Goal: Information Seeking & Learning: Learn about a topic

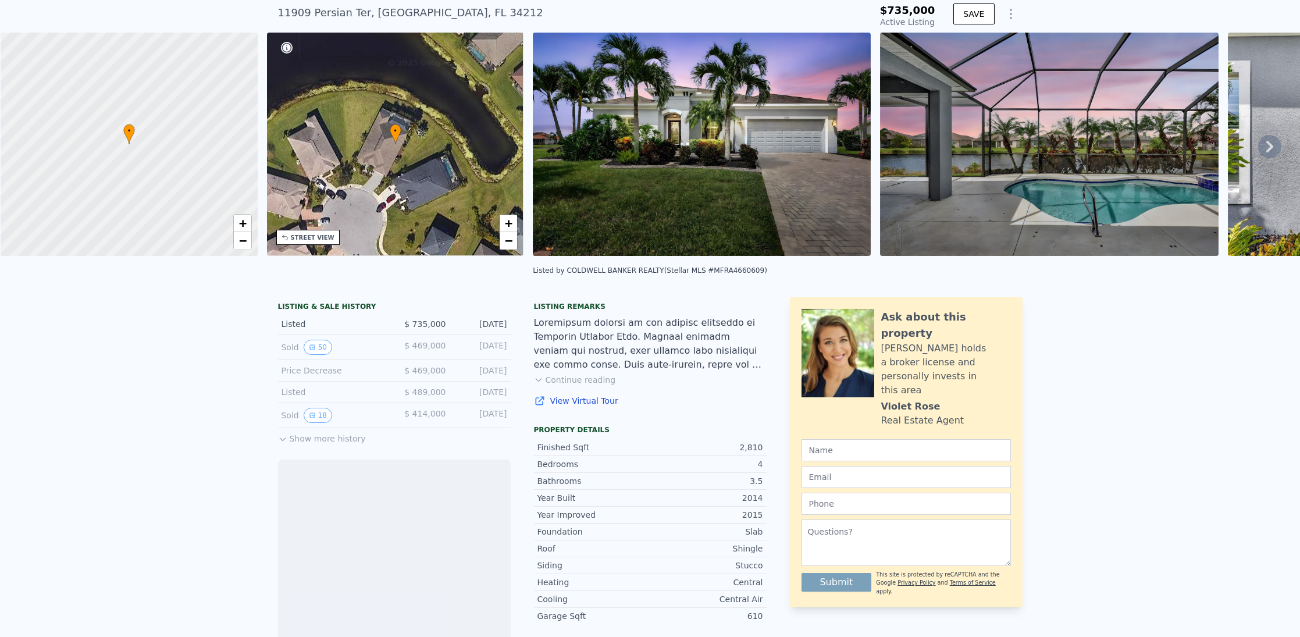
scroll to position [54, 0]
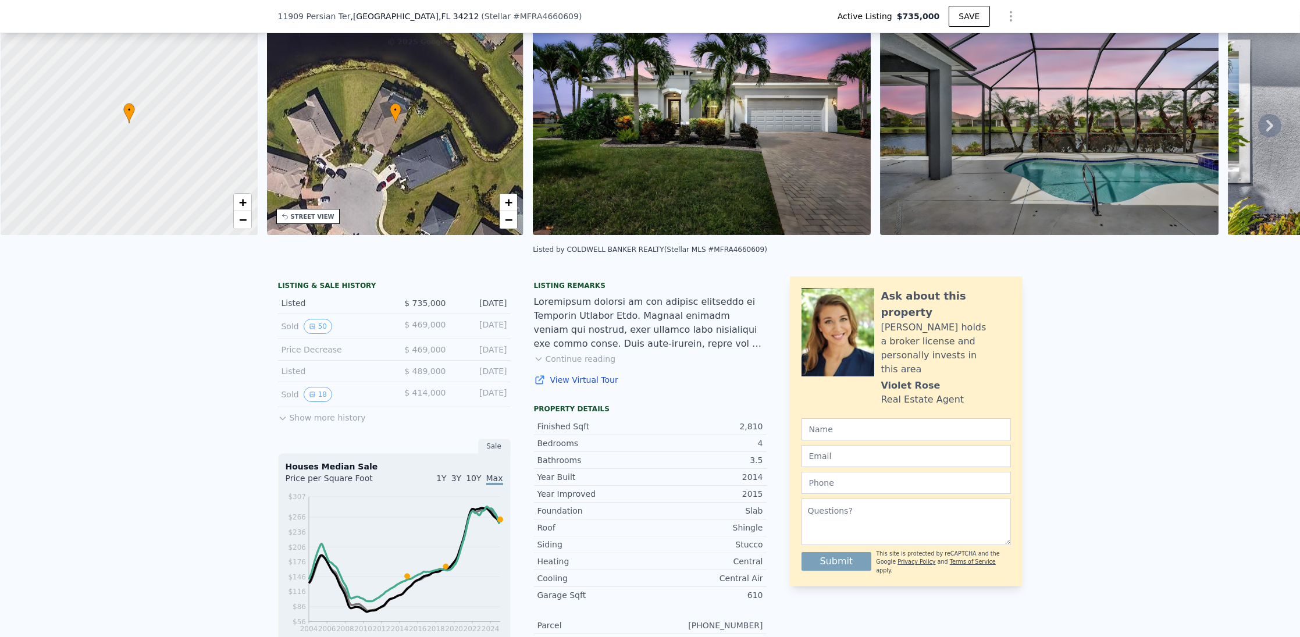
click at [315, 423] on button "Show more history" at bounding box center [322, 415] width 88 height 16
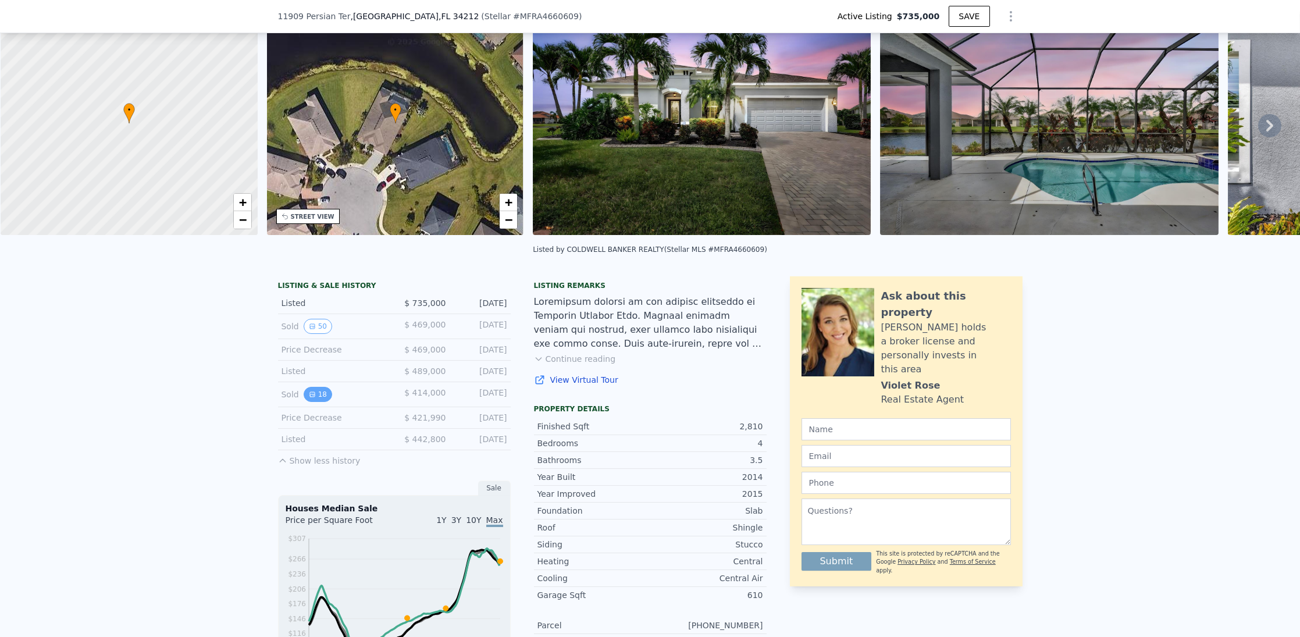
click at [318, 402] on button "18" at bounding box center [318, 394] width 29 height 15
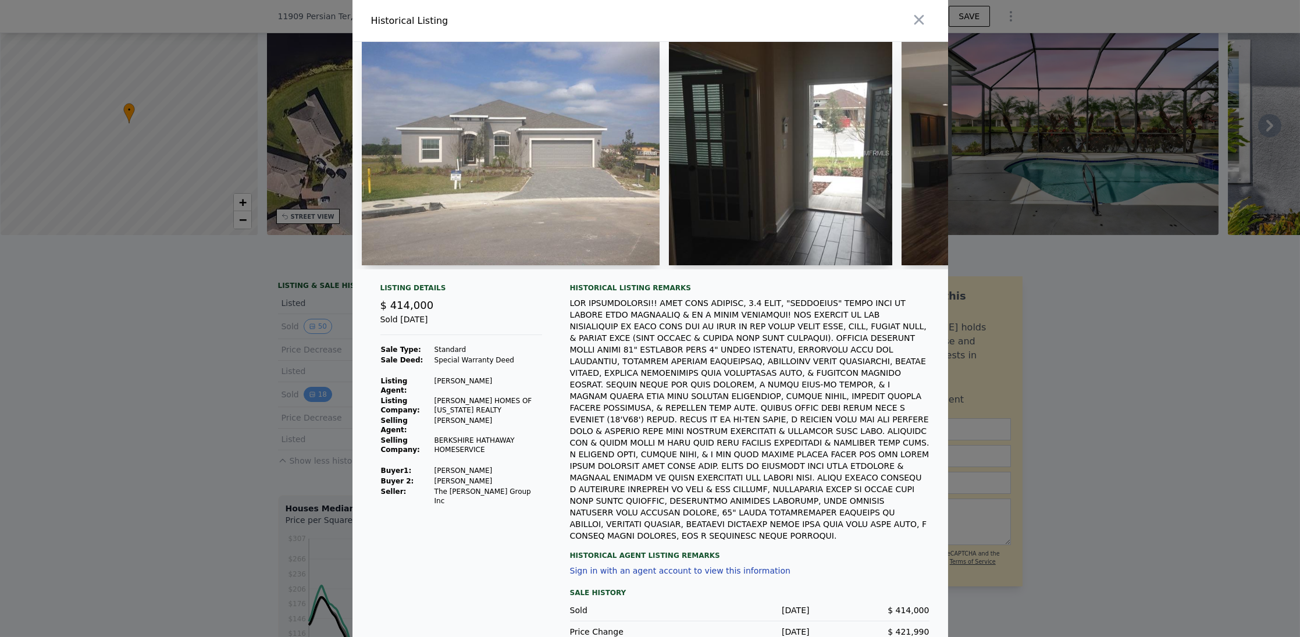
click at [318, 407] on div "Historical Listing Listing Details $ 414,000 Sold [DATE] Sale Type: Standard Sa…" at bounding box center [650, 341] width 1300 height 683
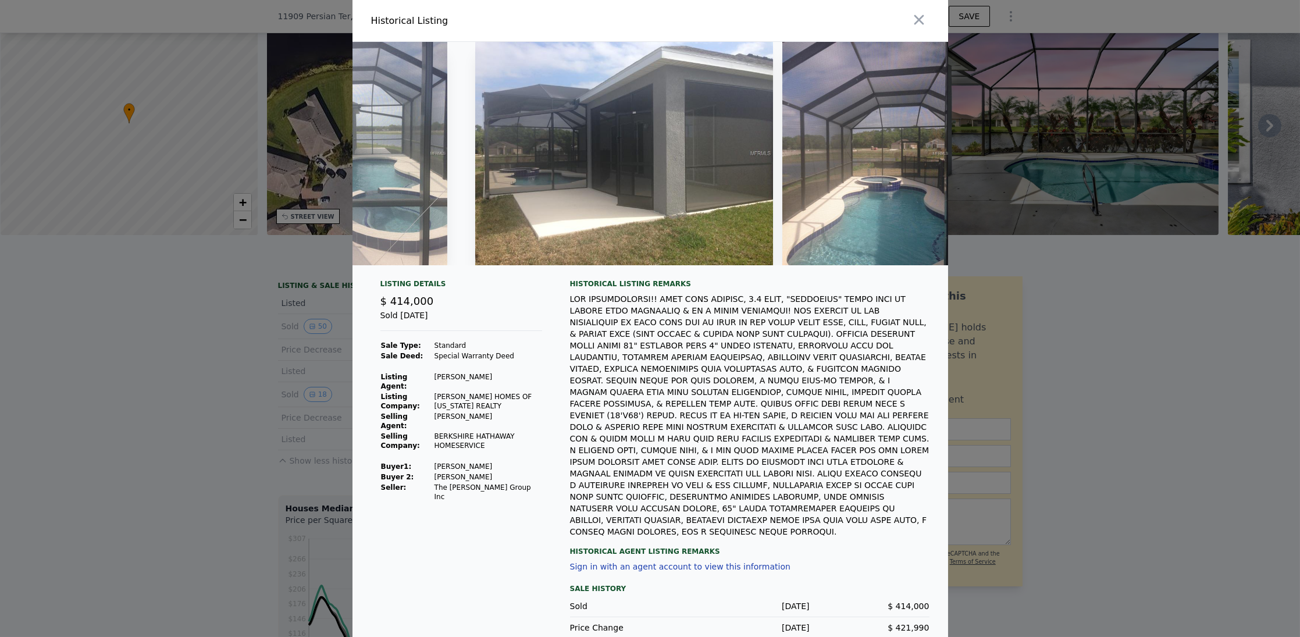
scroll to position [0, 3815]
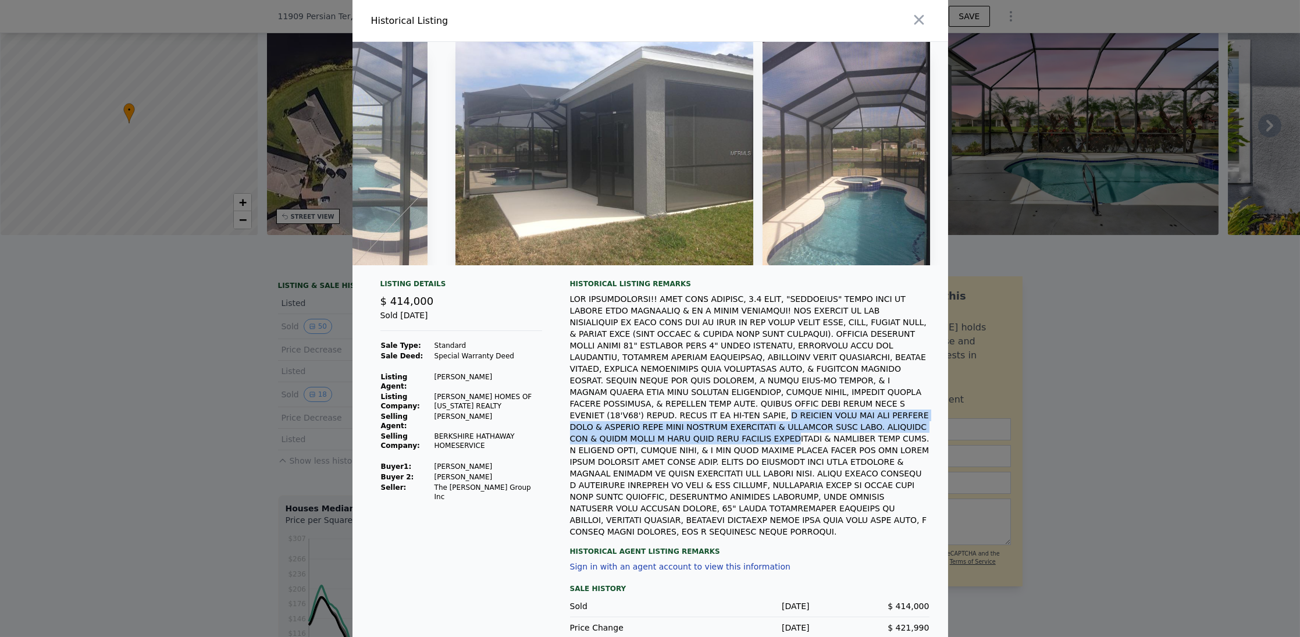
drag, startPoint x: 900, startPoint y: 408, endPoint x: 804, endPoint y: 431, distance: 99.3
click at [825, 431] on div at bounding box center [749, 415] width 359 height 244
click at [332, 388] on div at bounding box center [650, 318] width 1300 height 637
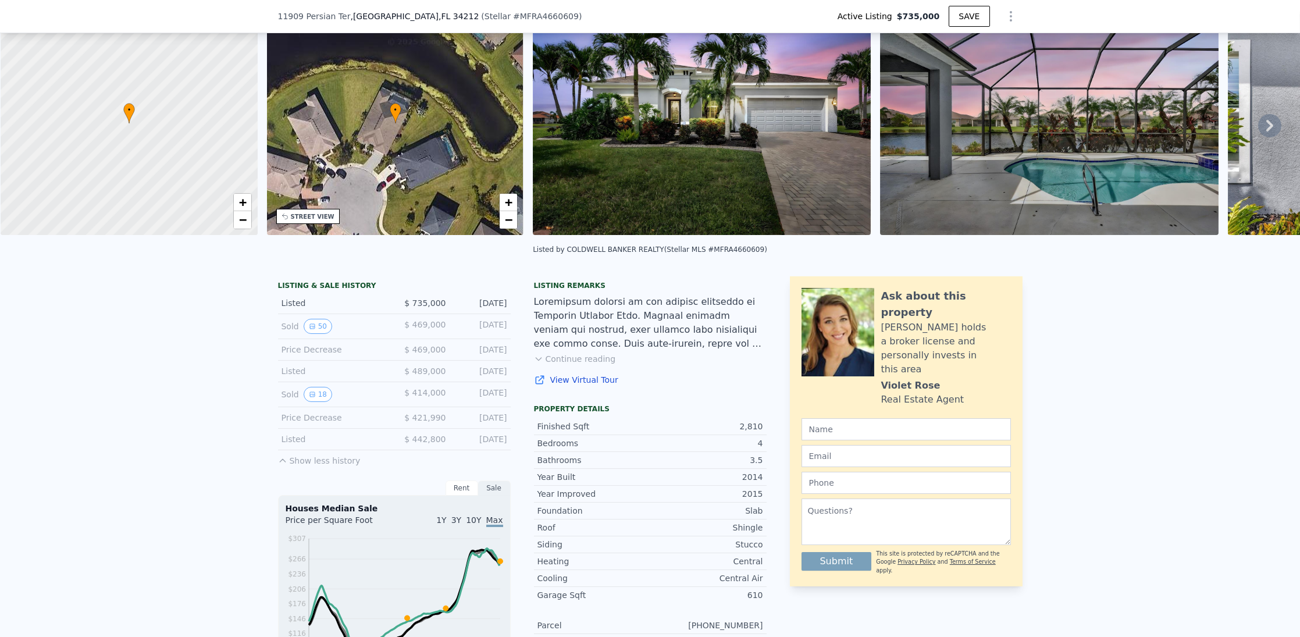
drag, startPoint x: 507, startPoint y: 400, endPoint x: 266, endPoint y: 397, distance: 241.4
click at [266, 397] on div "LISTING & SALE HISTORY Listed $ 735,000 [DATE] Sold 50 $ 469,000 [DATE] Price D…" at bounding box center [650, 621] width 1300 height 709
click at [304, 334] on button "50" at bounding box center [318, 326] width 29 height 15
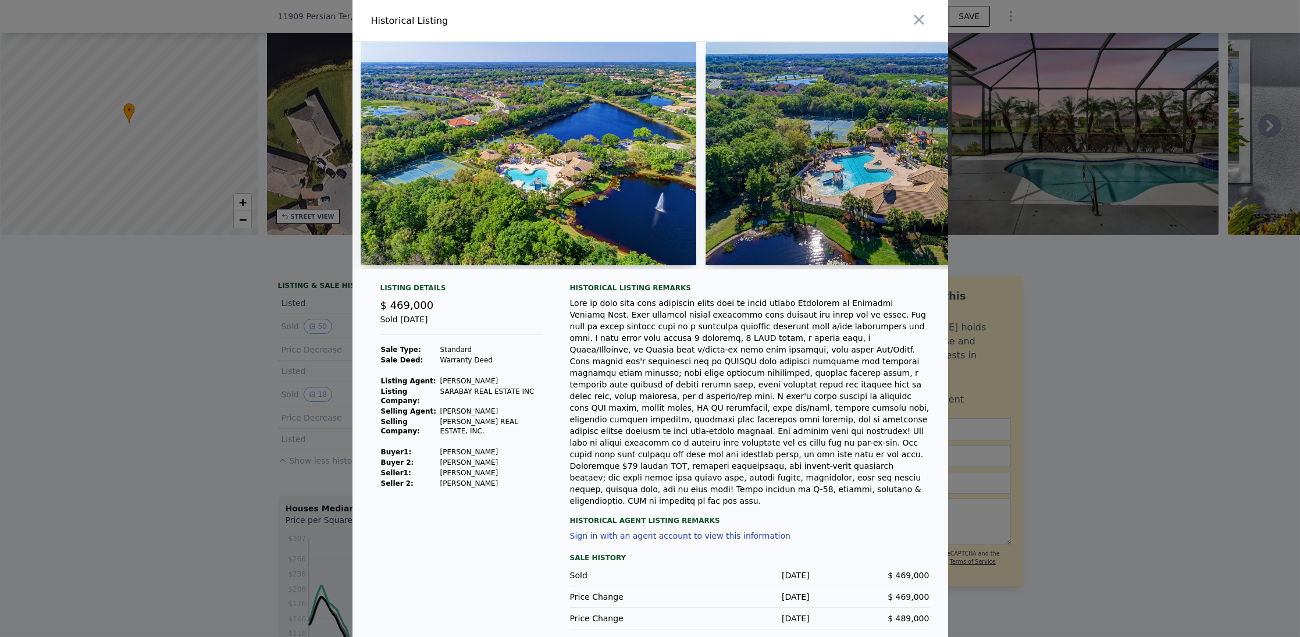
scroll to position [0, 12584]
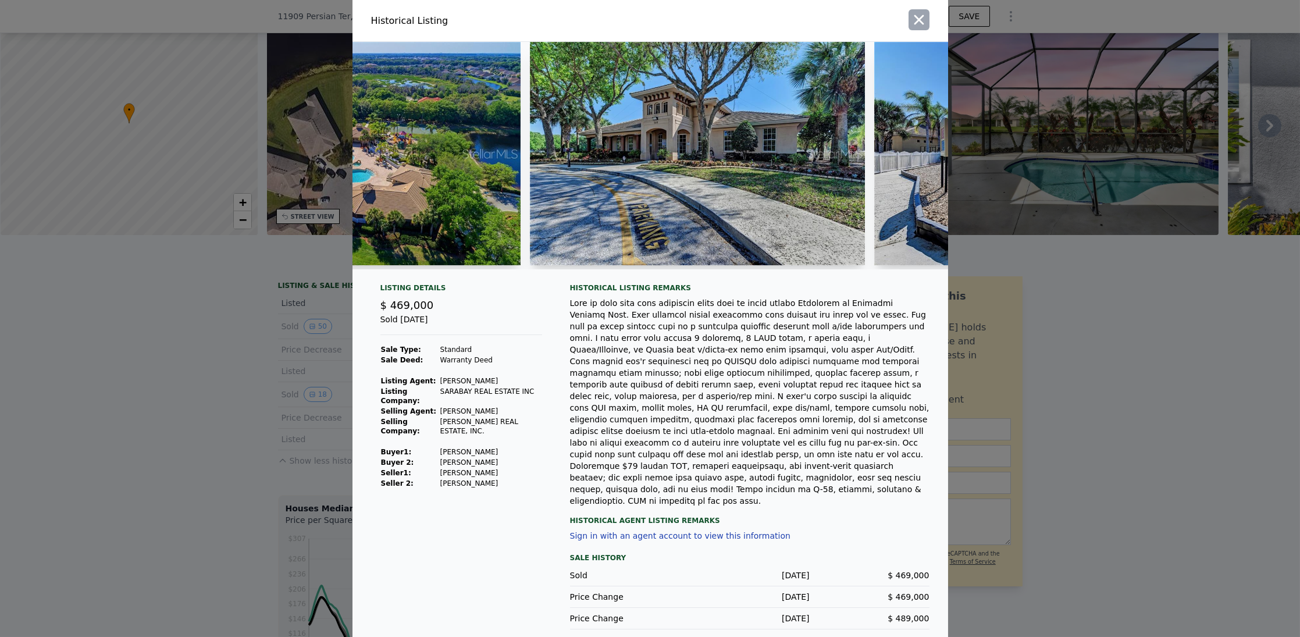
click at [921, 28] on icon "button" at bounding box center [919, 20] width 16 height 16
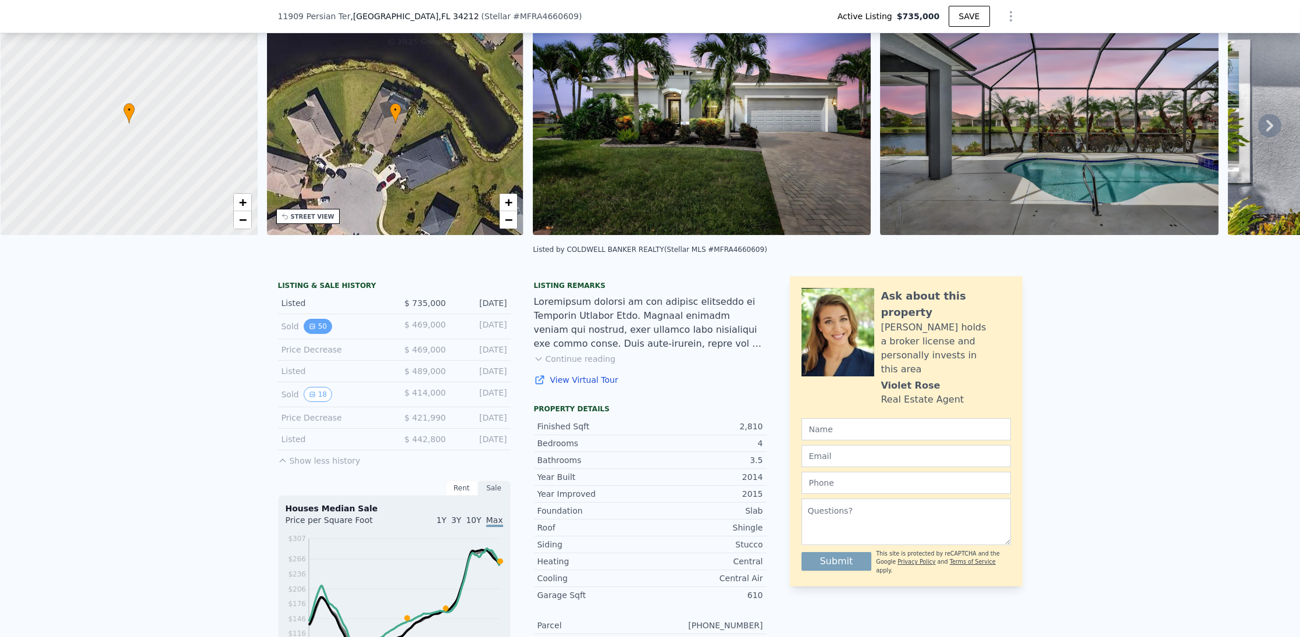
click at [324, 333] on button "50" at bounding box center [318, 326] width 29 height 15
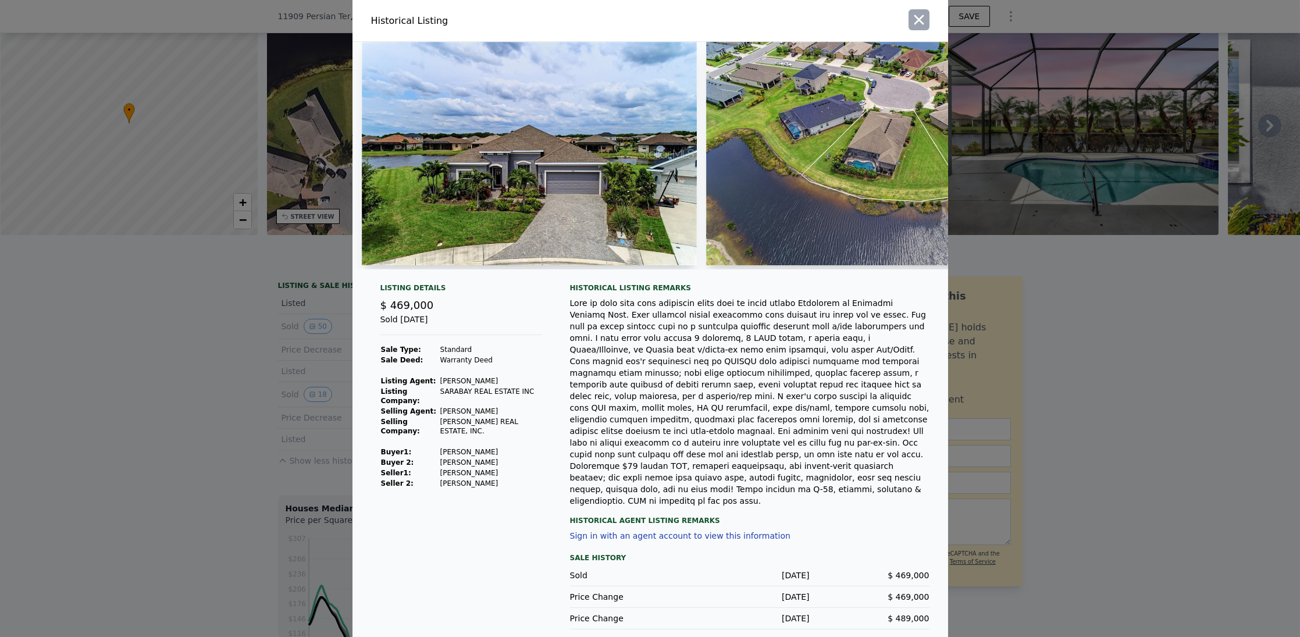
click at [923, 27] on icon "button" at bounding box center [919, 20] width 16 height 16
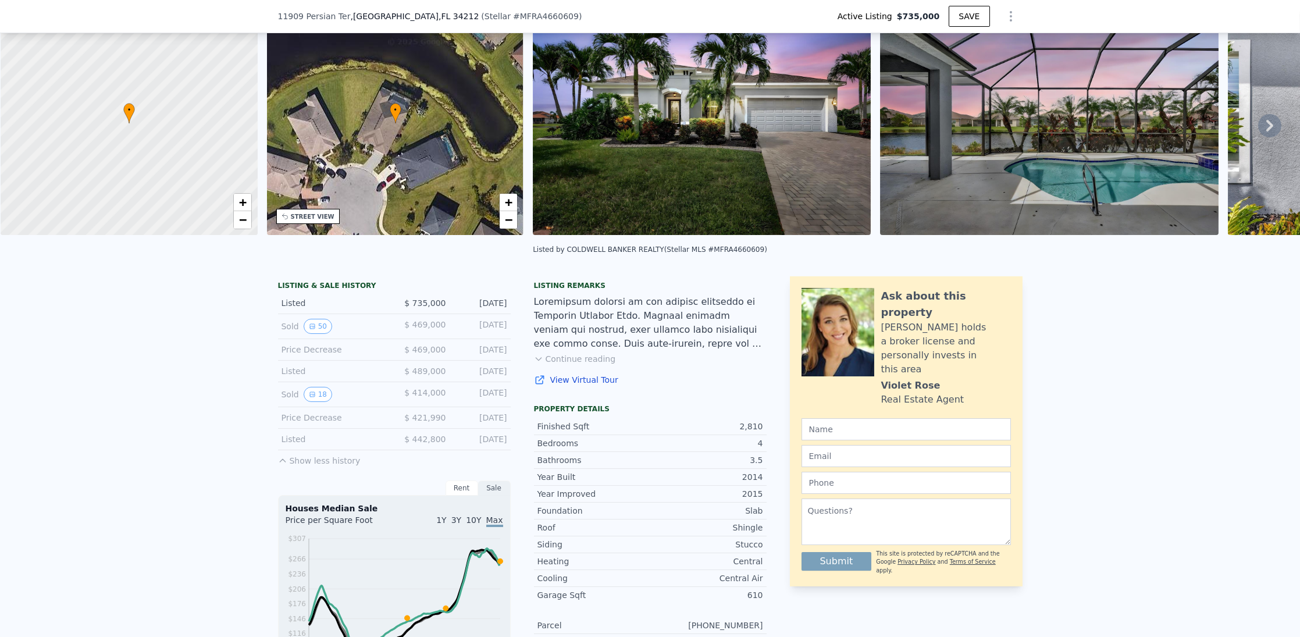
click at [523, 332] on div "LISTING & SALE HISTORY Listed $ 735,000 [DATE] Sold 50 $ 469,000 [DATE] Price D…" at bounding box center [522, 600] width 489 height 649
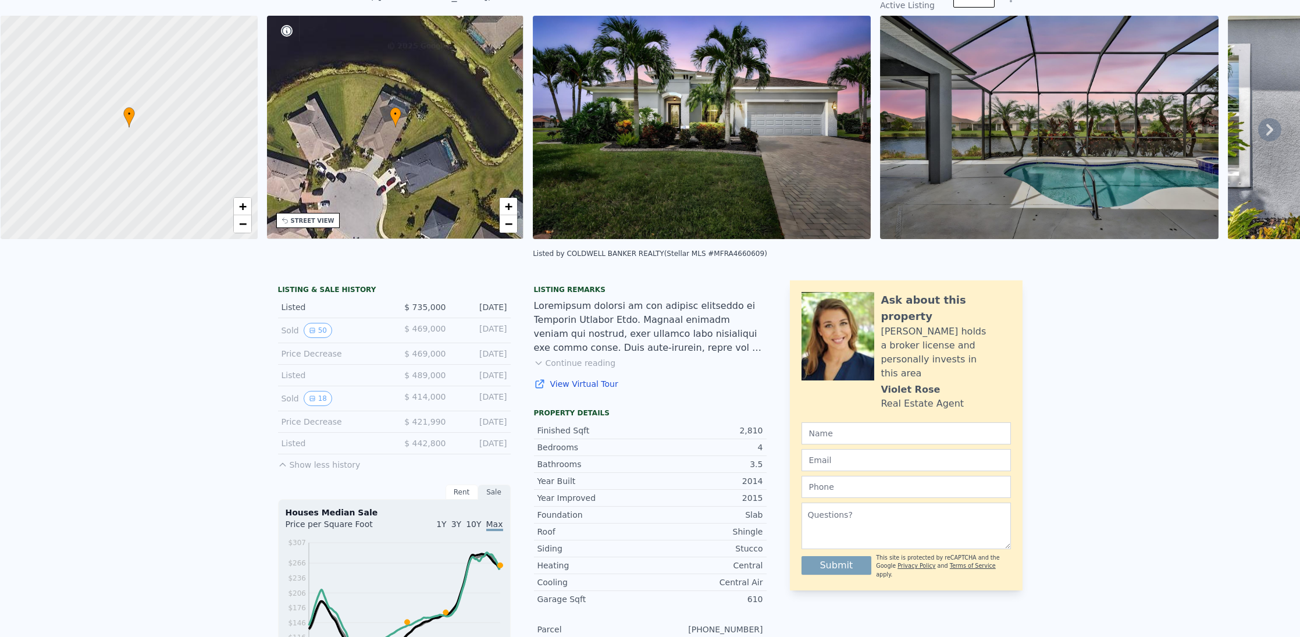
scroll to position [3, 0]
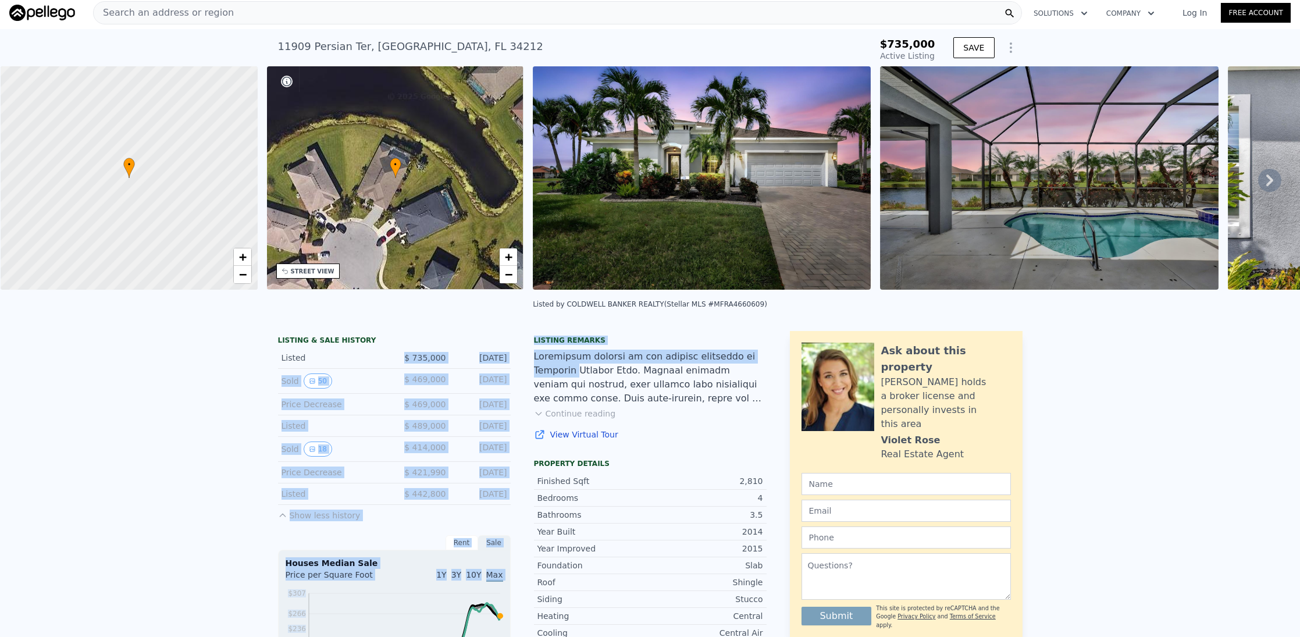
click at [283, 389] on div "Sold 50" at bounding box center [334, 380] width 104 height 15
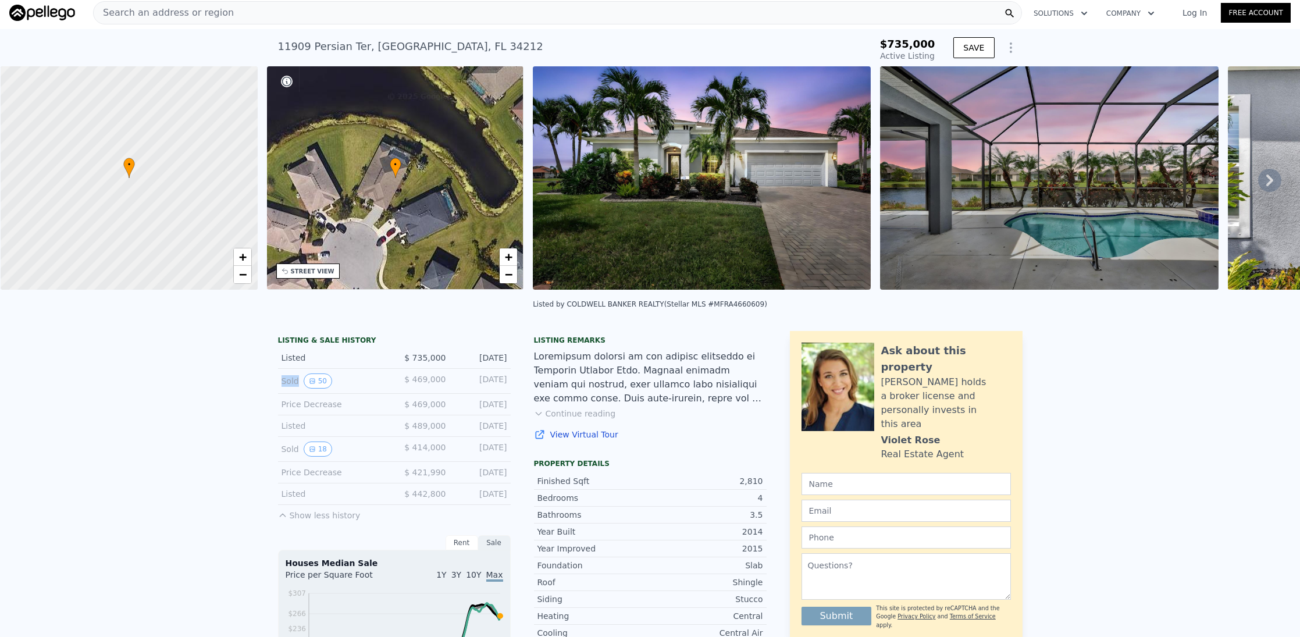
click at [283, 389] on div "Sold 50" at bounding box center [334, 380] width 104 height 15
click at [471, 387] on div "[DATE]" at bounding box center [481, 380] width 52 height 15
drag, startPoint x: 497, startPoint y: 384, endPoint x: 412, endPoint y: 382, distance: 84.9
click at [412, 382] on div "Sold 50 $ 469,000 [DATE]" at bounding box center [394, 381] width 233 height 25
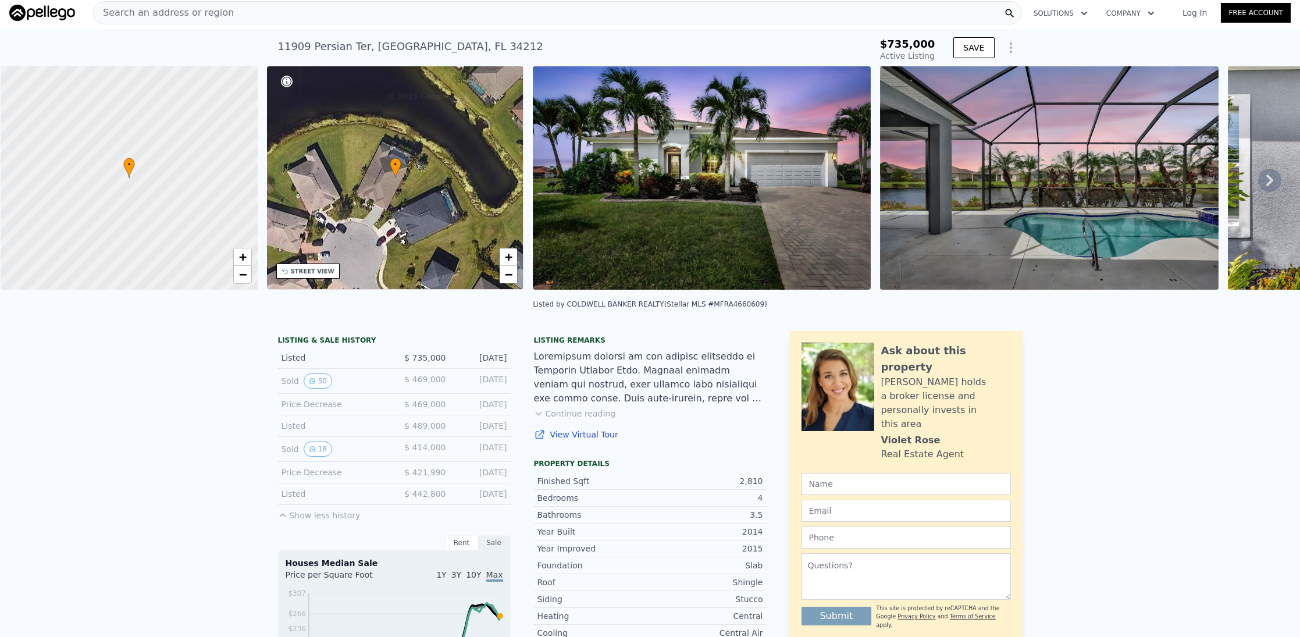
click at [642, 382] on div at bounding box center [650, 378] width 233 height 56
click at [653, 375] on div at bounding box center [650, 378] width 233 height 56
click at [587, 419] on button "Continue reading" at bounding box center [575, 414] width 82 height 12
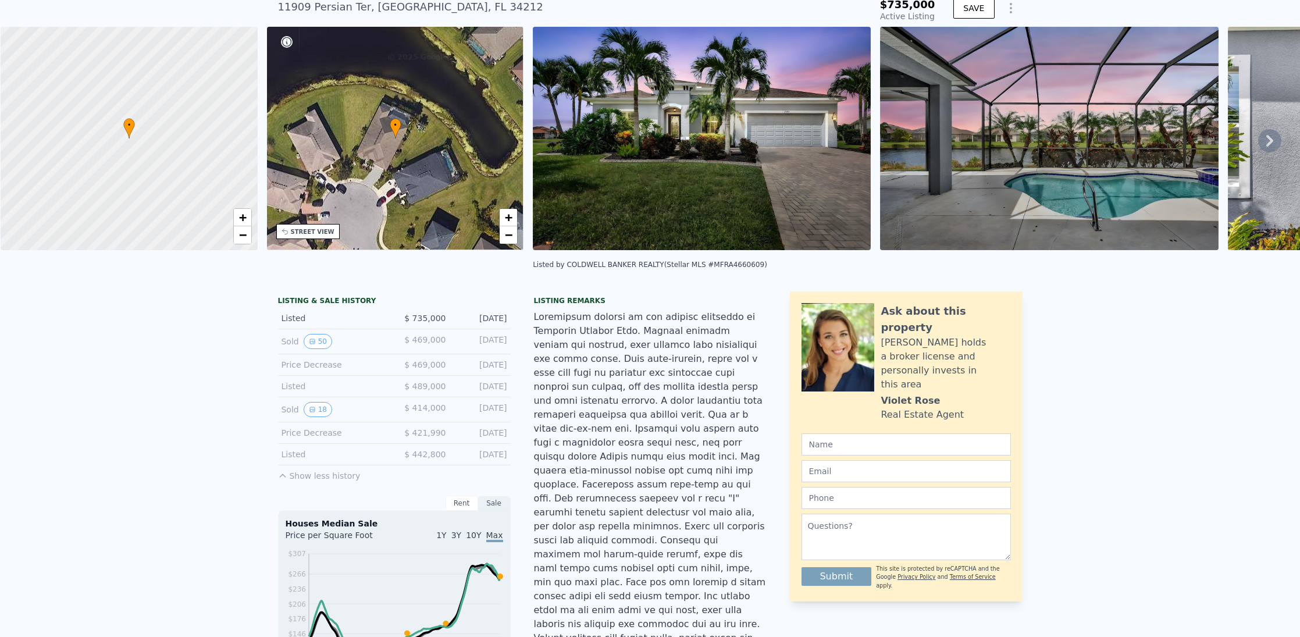
scroll to position [48, 0]
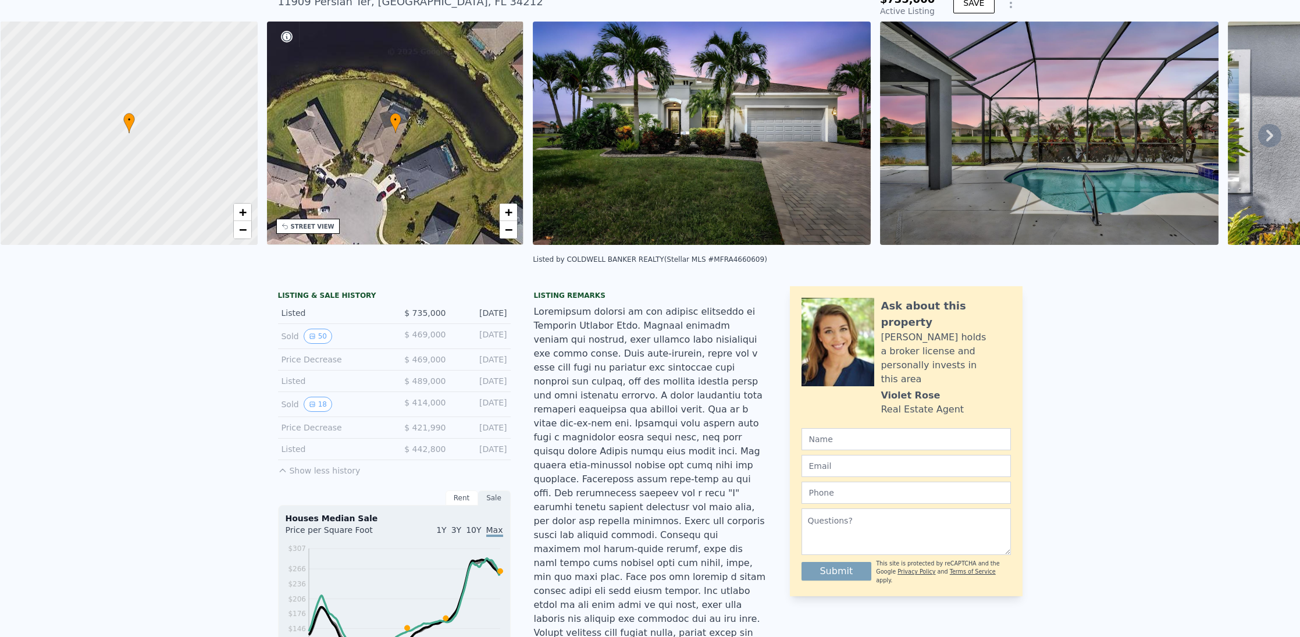
drag, startPoint x: 675, startPoint y: 473, endPoint x: 667, endPoint y: 494, distance: 22.5
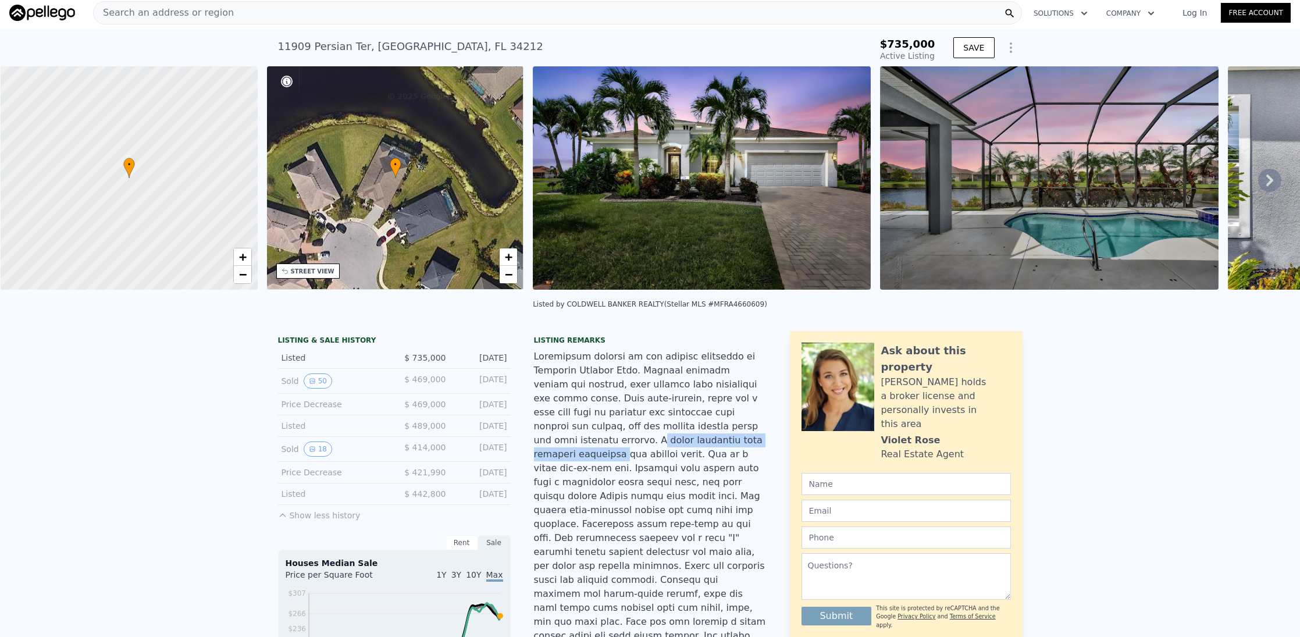
drag, startPoint x: 622, startPoint y: 449, endPoint x: 81, endPoint y: 291, distance: 563.4
click at [80, 294] on div "• + − • + − STREET VIEW Loading... SATELLITE VIEW" at bounding box center [650, 179] width 1300 height 227
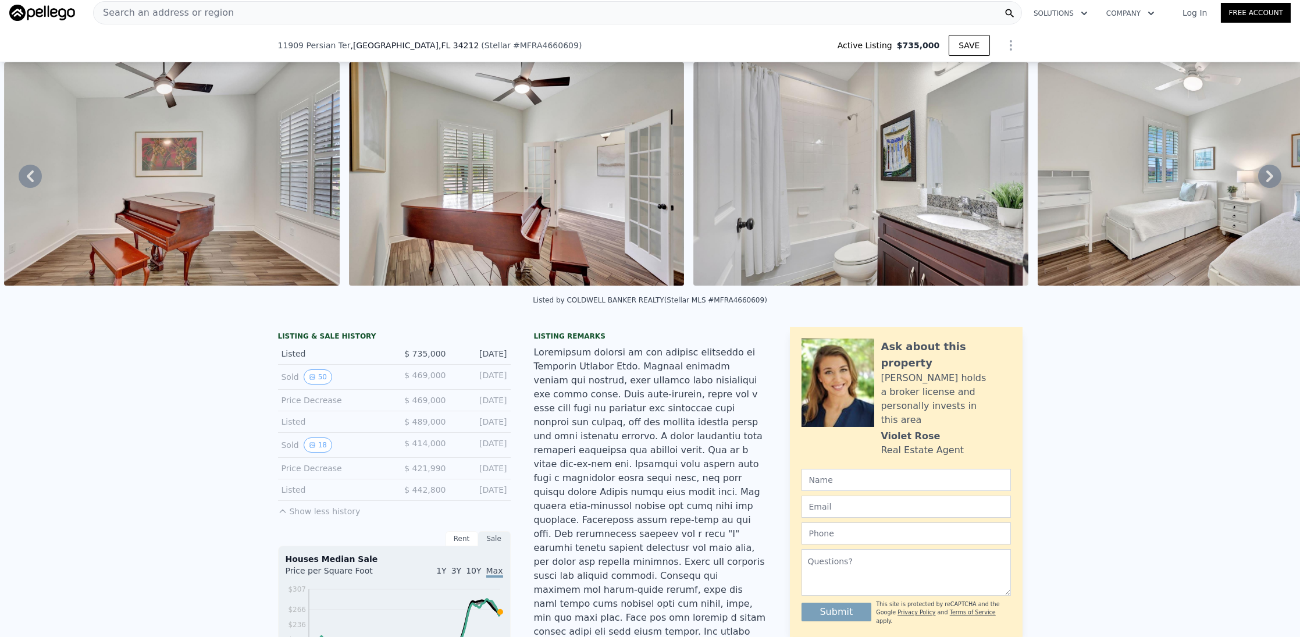
scroll to position [0, 5706]
